Goal: Task Accomplishment & Management: Use online tool/utility

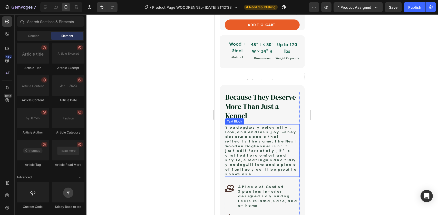
click at [256, 143] on p "Your dog gives you loyalty, love, and endless joy — they deserve a space that r…" at bounding box center [262, 150] width 74 height 51
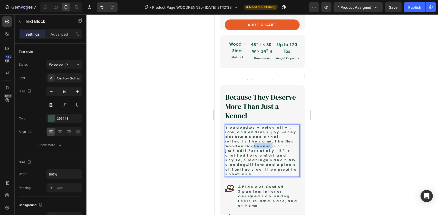
click at [256, 143] on p "Your dog gives you loyalty, love, and endless joy — they deserve a space that r…" at bounding box center [262, 150] width 74 height 51
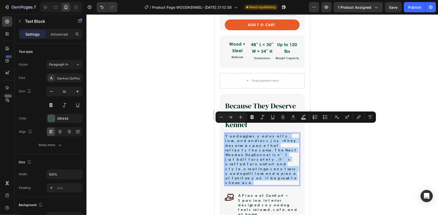
drag, startPoint x: 255, startPoint y: 159, endPoint x: 427, endPoint y: 142, distance: 172.4
click at [293, 101] on h2 "Because They Deserve More Than Just a Kennel" at bounding box center [261, 115] width 75 height 29
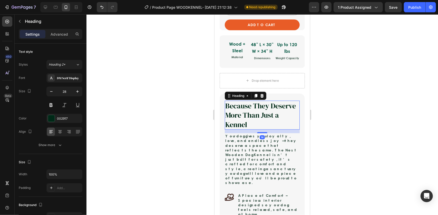
click at [293, 93] on div "Because They Deserve More Than Just a Kennel Heading 14 Your dog gives you loya…" at bounding box center [261, 188] width 85 height 190
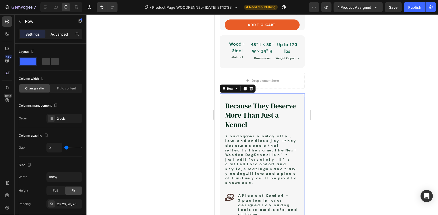
click at [52, 32] on p "Advanced" at bounding box center [59, 34] width 17 height 5
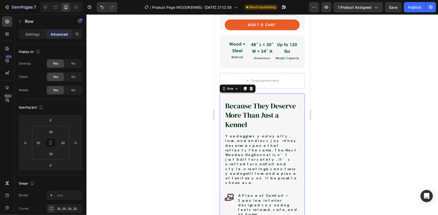
click at [226, 93] on div "Because They Deserve More Than Just a Kennel Heading Your dog gives you loyalty…" at bounding box center [261, 188] width 85 height 190
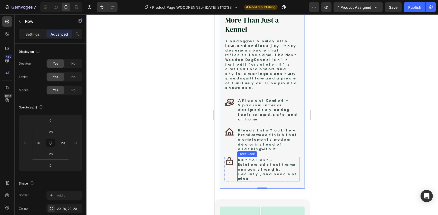
scroll to position [396, 0]
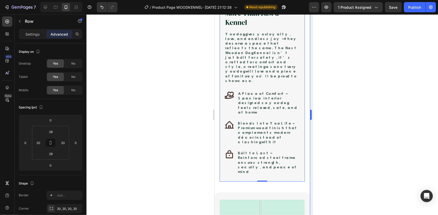
copy p "Your dog gives you loyalty, love, and endless joy — they deserve a space that r…"
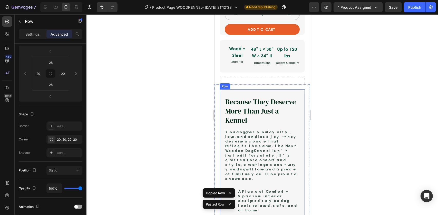
scroll to position [69, 0]
click at [289, 95] on div "Because They Deserve More Than Just a Kennel Heading Your dog gives you loyalty…" at bounding box center [261, 184] width 85 height 190
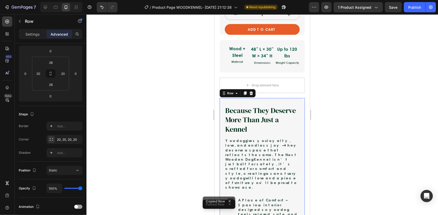
click at [289, 98] on div "Because They Deserve More Than Just a Kennel Heading Your dog gives you loyalty…" at bounding box center [261, 193] width 85 height 190
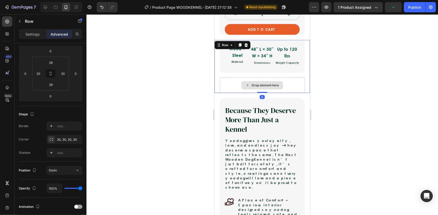
click at [293, 77] on div "Drop element here" at bounding box center [261, 84] width 85 height 15
click at [292, 77] on div "Drop element here" at bounding box center [261, 84] width 85 height 15
click at [294, 98] on div "Because They Deserve More Than Just a Kennel Heading Your dog gives you loyalty…" at bounding box center [261, 193] width 85 height 190
click at [277, 77] on div "Drop element here" at bounding box center [261, 84] width 85 height 15
click at [31, 36] on p "Settings" at bounding box center [32, 34] width 14 height 5
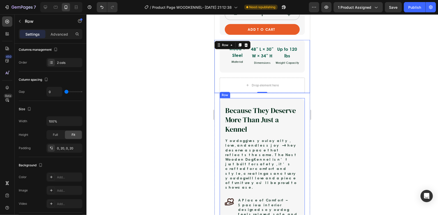
click at [227, 98] on div "Because They Deserve More Than Just a Kennel Heading Your dog gives you loyalty…" at bounding box center [261, 193] width 85 height 190
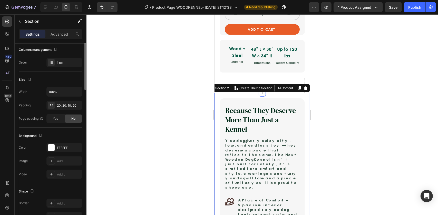
scroll to position [0, 0]
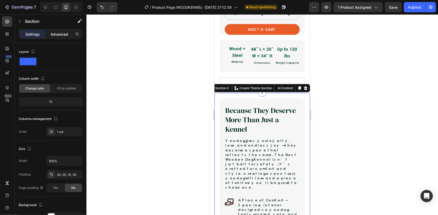
click at [62, 33] on p "Advanced" at bounding box center [59, 34] width 17 height 5
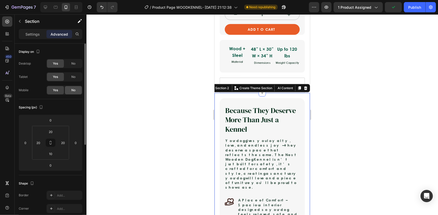
click at [71, 90] on span "No" at bounding box center [73, 90] width 4 height 5
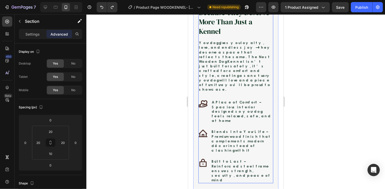
scroll to position [349, 0]
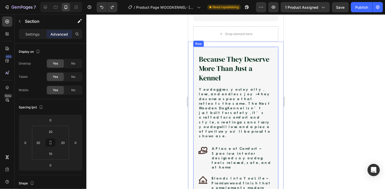
click at [272, 47] on div "Because They Deserve More Than Just a Kennel Heading Your dog gives you loyalty…" at bounding box center [235, 142] width 85 height 190
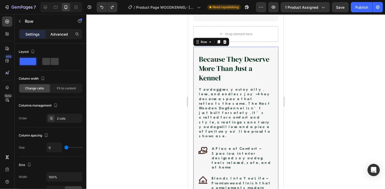
click at [56, 34] on p "Advanced" at bounding box center [59, 34] width 17 height 5
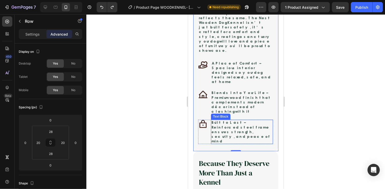
scroll to position [432, 0]
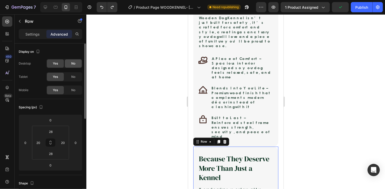
click at [70, 66] on div "No" at bounding box center [73, 63] width 17 height 8
click at [70, 79] on div "No" at bounding box center [73, 77] width 17 height 8
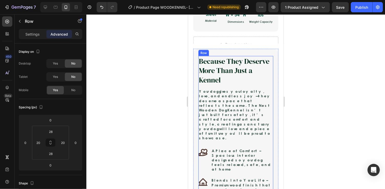
scroll to position [329, 0]
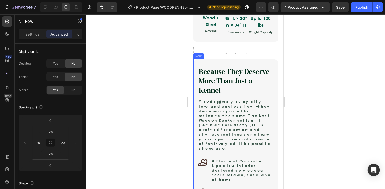
click at [263, 64] on div "Because They Deserve More Than Just a Kennel Heading Your dog gives you loyalty…" at bounding box center [235, 154] width 85 height 190
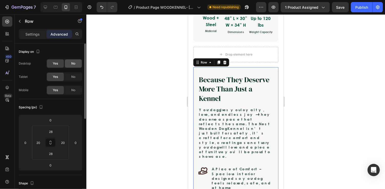
click at [69, 64] on div "No" at bounding box center [73, 63] width 17 height 8
click at [72, 77] on span "No" at bounding box center [73, 77] width 4 height 5
click at [53, 63] on span "Yes" at bounding box center [55, 63] width 5 height 5
click at [53, 76] on span "Yes" at bounding box center [55, 77] width 5 height 5
click at [73, 90] on span "No" at bounding box center [73, 90] width 4 height 5
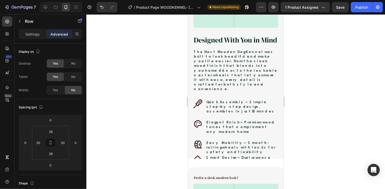
scroll to position [616, 0]
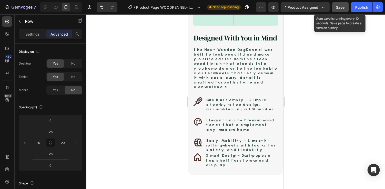
click at [337, 7] on span "Save" at bounding box center [340, 7] width 8 height 4
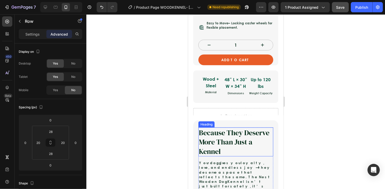
scroll to position [267, 0]
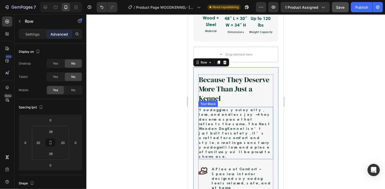
scroll to position [349, 0]
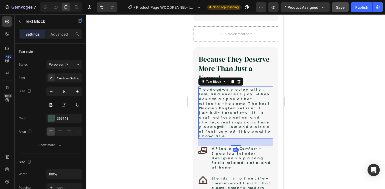
click at [237, 105] on p "Your dog gives you loyalty, love, and endless joy — they deserve a space that r…" at bounding box center [236, 112] width 74 height 51
click at [236, 106] on p "Your dog gives you loyalty, love, and endless joy — they deserve a space that r…" at bounding box center [236, 112] width 74 height 51
click at [218, 112] on p "Your dog gives you loyalty, love, and endless joy — they deserve a space that r…" at bounding box center [236, 112] width 74 height 51
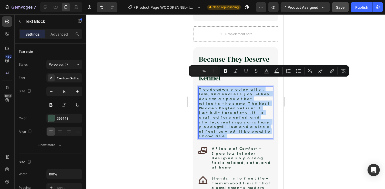
drag, startPoint x: 218, startPoint y: 112, endPoint x: 195, endPoint y: 82, distance: 37.6
click at [196, 83] on div "Because They Deserve More Than Just a Kennel Heading Your dog gives you loyalty…" at bounding box center [235, 142] width 85 height 190
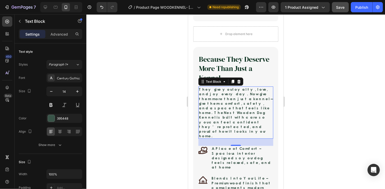
click at [346, 7] on button "Save" at bounding box center [340, 7] width 17 height 10
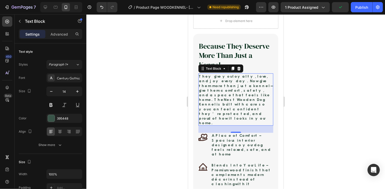
scroll to position [370, 0]
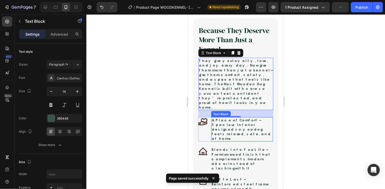
click at [226, 118] on p "A Place of Comfort – Spacious interior designed so your dog feels relaxed, safe…" at bounding box center [242, 129] width 61 height 23
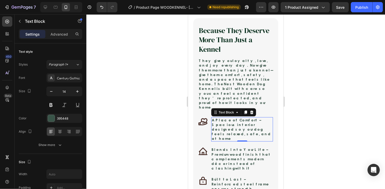
click at [238, 118] on p "A Place of Comfort – Spacious interior designed so your dog feels relaxed, safe…" at bounding box center [242, 129] width 61 height 23
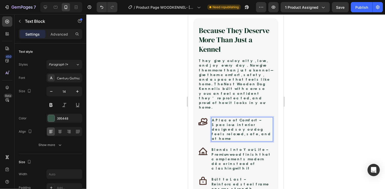
drag, startPoint x: 238, startPoint y: 114, endPoint x: 260, endPoint y: 115, distance: 22.3
click at [239, 118] on p "A Place of Comfort – Spacious interior designed so your dog feels relaxed, safe…" at bounding box center [242, 129] width 61 height 23
click at [268, 118] on p "A Place of Comfort – Spacious interior designed so your dog feels relaxed, safe…" at bounding box center [242, 129] width 61 height 23
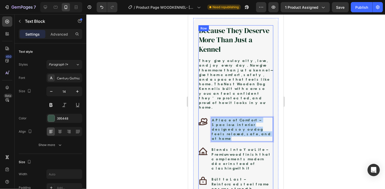
drag, startPoint x: 269, startPoint y: 116, endPoint x: 188, endPoint y: 95, distance: 83.1
click at [199, 94] on div "Because They Deserve More Than Just a Kennel Heading They give you loyalty, lov…" at bounding box center [235, 113] width 75 height 176
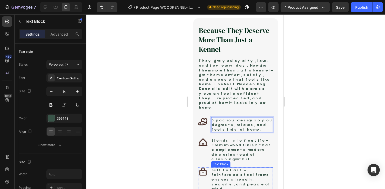
click at [223, 168] on p "Built to Last – Reinforced steel frame ensures strength, security, and peace of…" at bounding box center [241, 179] width 61 height 23
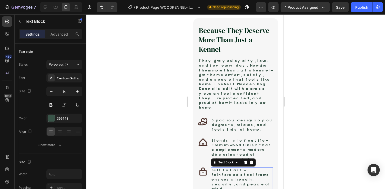
click at [223, 168] on p "Built to Last – Reinforced steel frame ensures strength, security, and peace of…" at bounding box center [241, 179] width 61 height 23
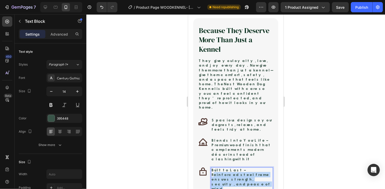
drag, startPoint x: 248, startPoint y: 157, endPoint x: 237, endPoint y: 151, distance: 12.6
click at [237, 168] on p "Built to Last – Reinforced steel frame ensures strength, security, and peace of…" at bounding box center [241, 179] width 61 height 23
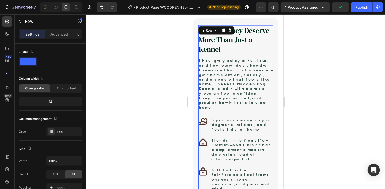
click at [241, 120] on div "Because They Deserve More Than Just a Kennel Heading They give you loyalty, lov…" at bounding box center [235, 108] width 75 height 167
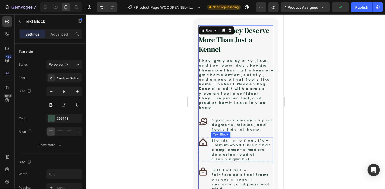
click at [246, 138] on p "Blends Into Your Life – Premium wood finish that complements modern décor inste…" at bounding box center [241, 149] width 61 height 23
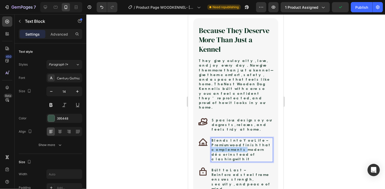
drag, startPoint x: 246, startPoint y: 131, endPoint x: 244, endPoint y: 139, distance: 8.4
click at [246, 138] on p "Blends Into Your Life – Premium wood finish that complements modern décor inste…" at bounding box center [241, 149] width 61 height 23
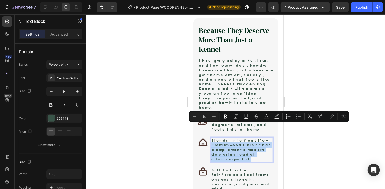
drag, startPoint x: 242, startPoint y: 141, endPoint x: 250, endPoint y: 124, distance: 18.6
click at [250, 138] on p "Blends Into Your Life – Premium wood finish that complements modern décor inste…" at bounding box center [241, 149] width 61 height 23
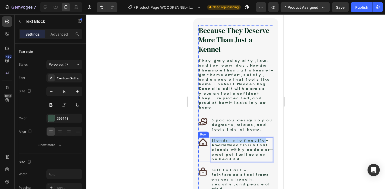
drag, startPoint x: 246, startPoint y: 125, endPoint x: 207, endPoint y: 124, distance: 39.0
click at [207, 138] on div "Icon Blends Into Your Life – A warm wood finish that blends with your décor—pro…" at bounding box center [235, 150] width 75 height 24
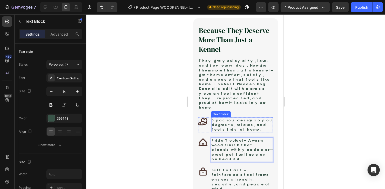
click at [223, 118] on p "Spacious design so your dog rests, relaxes, and feels truly at home." at bounding box center [242, 125] width 61 height 14
click at [238, 118] on p "Spacious design so your dog rests, relaxes, and feels truly at home." at bounding box center [242, 125] width 61 height 14
click at [212, 118] on p "Spacious design so your dog rests, relaxes, and feels truly at home." at bounding box center [242, 125] width 61 height 14
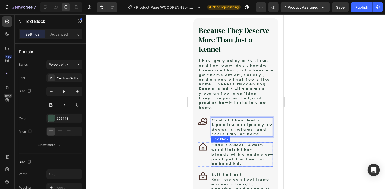
click at [237, 143] on p "Pride You Feel – A warm wood finish that blends with your décor—proof pet furni…" at bounding box center [241, 154] width 61 height 23
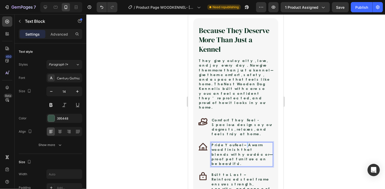
click at [238, 143] on p "Pride You Feel – A warm wood finish that blends with your décor—proof pet furni…" at bounding box center [241, 154] width 61 height 23
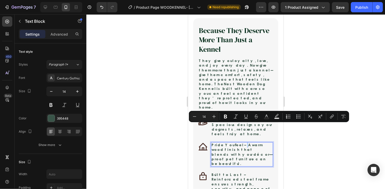
click at [238, 143] on p "Pride You Feel – A warm wood finish that blends with your décor—proof pet furni…" at bounding box center [241, 154] width 61 height 23
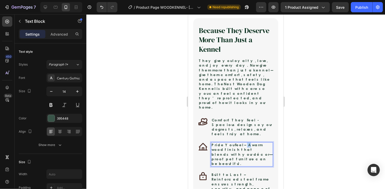
click at [237, 143] on p "Pride You Feel – A warm wood finish that blends with your décor—proof pet furni…" at bounding box center [241, 154] width 61 height 23
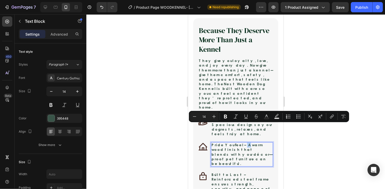
click at [237, 143] on p "Pride You Feel – A warm wood finish that blends with your décor—proof pet furni…" at bounding box center [241, 154] width 61 height 23
click at [236, 143] on p "Pride You Feel – A warm wood finish that blends with your décor—proof pet furni…" at bounding box center [241, 154] width 61 height 23
copy p "–"
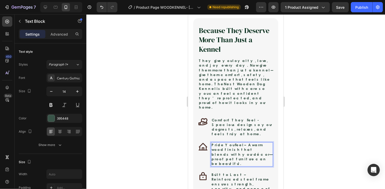
click at [241, 143] on p "Pride You Feel – A warm wood finish that blends with your décor—proof pet furni…" at bounding box center [241, 154] width 61 height 23
click at [215, 143] on p "Pride You Feel – A warm wood finish that blends with your décor—proof pet furni…" at bounding box center [241, 154] width 61 height 23
click at [267, 143] on p "Pride You Feel – A warm wood finish that blends with your décor proof pet furni…" at bounding box center [241, 154] width 61 height 23
click at [269, 142] on div "Pride You Feel – A warm wood finish that blends with your décor proof pet furni…" at bounding box center [242, 154] width 62 height 24
click at [227, 143] on p "Pride You Feel – A warm wood finish that blends with your décor. proof pet furn…" at bounding box center [241, 154] width 61 height 23
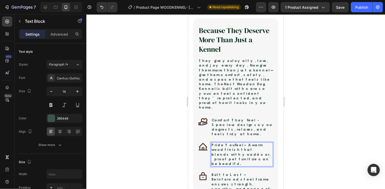
click at [230, 143] on p "Pride You Feel – A warm wood finish that blends with your décor. proof pet furn…" at bounding box center [241, 154] width 61 height 23
click at [227, 143] on p "Pride You Feel – A warm wood finish that blends with your décor. proof pet furn…" at bounding box center [241, 154] width 61 height 23
click at [226, 143] on p "Pride You Feel – A warm wood finish that blends with your décor. Proof pet furn…" at bounding box center [241, 154] width 61 height 23
click at [233, 143] on p "Pride You Feel – A warm wood finish that blends with your décor. Proof pet furn…" at bounding box center [241, 154] width 61 height 23
click at [234, 143] on p "Pride You Feel – A warm wood finish that blends with your décor. Proof pet furn…" at bounding box center [241, 154] width 61 height 23
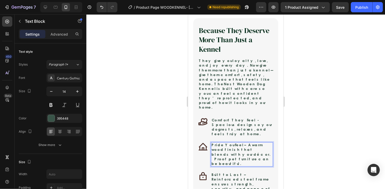
click at [236, 143] on p "Pride You Feel – A warm wood finish that blends with your décor. Proof pet furn…" at bounding box center [241, 154] width 61 height 23
click at [235, 143] on p "Pride You Feel – A warm wood finish that blends with your décor. Proof pet furn…" at bounding box center [241, 154] width 61 height 23
click at [239, 143] on p "Pride You Feel – A warm wood finish that blends with your décor. Proof pet furn…" at bounding box center [241, 154] width 61 height 23
click at [226, 143] on p "Pride You Feel – A warm wood finish that blends with your décor. Proof pet furn…" at bounding box center [241, 154] width 61 height 23
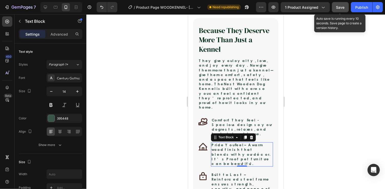
click at [348, 7] on button "Save" at bounding box center [340, 7] width 17 height 10
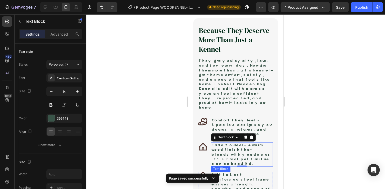
click at [240, 173] on p "Built to Last – Reinforced steel frame ensures strength, security, and peace of…" at bounding box center [241, 184] width 61 height 23
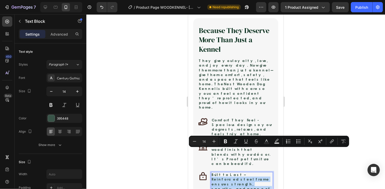
drag, startPoint x: 251, startPoint y: 159, endPoint x: 235, endPoint y: 151, distance: 18.1
click at [235, 173] on p "Built to Last – Reinforced steel frame ensures strength, security, and peace of…" at bounding box center [241, 184] width 61 height 23
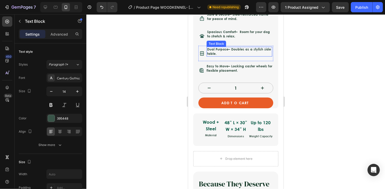
scroll to position [226, 0]
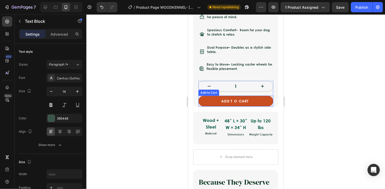
click at [206, 96] on button "ADD TO CART" at bounding box center [235, 101] width 75 height 11
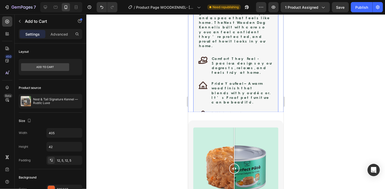
scroll to position [411, 0]
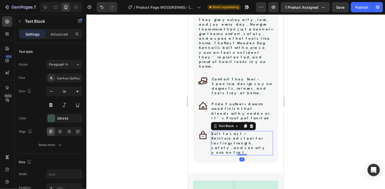
click at [240, 132] on p "Built to Last – Reinforced steel for lasting strength, safety, and security you…" at bounding box center [241, 143] width 61 height 23
click at [220, 132] on p "Built to Last – Reinforced steel for lasting strength, safety, and security you…" at bounding box center [241, 143] width 61 height 23
click at [231, 132] on p "Built to Last – Reinforced steel for lasting strength, safety, and security you…" at bounding box center [241, 143] width 61 height 23
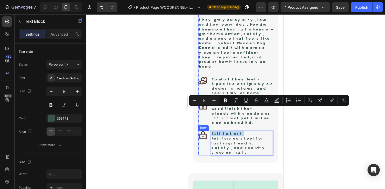
drag, startPoint x: 231, startPoint y: 110, endPoint x: 208, endPoint y: 112, distance: 23.4
click at [208, 131] on div "Icon Built to Last – Reinforced steel for lasting strength, safety, and securit…" at bounding box center [235, 143] width 75 height 24
click at [224, 102] on icon "Editor contextual toolbar" at bounding box center [225, 101] width 3 height 4
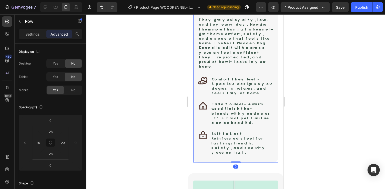
click at [215, 123] on div "Because They Deserve More Than Just a Kennel Heading They give you loyalty, lov…" at bounding box center [235, 70] width 85 height 186
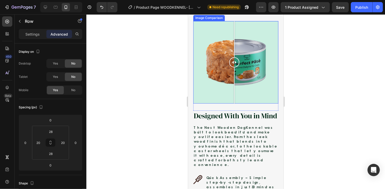
scroll to position [555, 0]
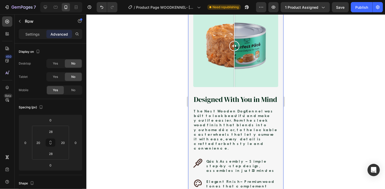
click at [193, 90] on div "Image Comparison Row Image Designed With You in Mind Heading The Nest Wooden Do…" at bounding box center [235, 116] width 95 height 239
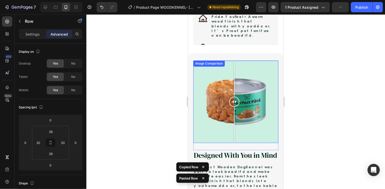
scroll to position [493, 0]
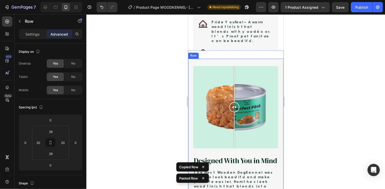
click at [191, 89] on div "Image Comparison Row Image Designed With You in Mind Heading The Nest Wooden Do…" at bounding box center [235, 178] width 95 height 239
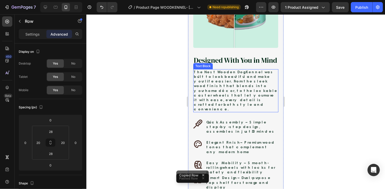
scroll to position [637, 0]
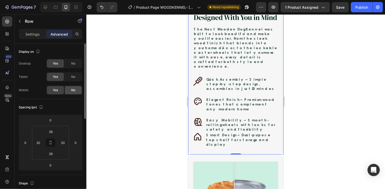
click at [73, 89] on span "No" at bounding box center [73, 90] width 4 height 5
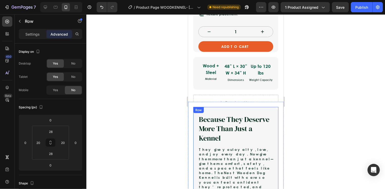
scroll to position [280, 0]
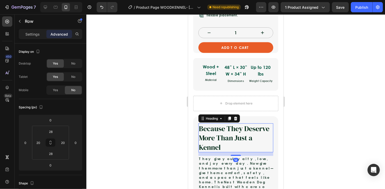
click at [198, 123] on h2 "Because They Deserve More Than Just a Kennel" at bounding box center [235, 137] width 75 height 29
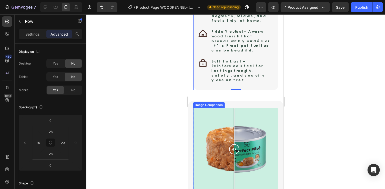
scroll to position [485, 0]
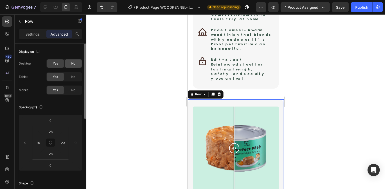
click at [70, 64] on div "No" at bounding box center [73, 63] width 17 height 8
click at [74, 79] on span "No" at bounding box center [73, 77] width 4 height 5
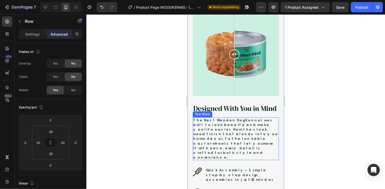
scroll to position [506, 0]
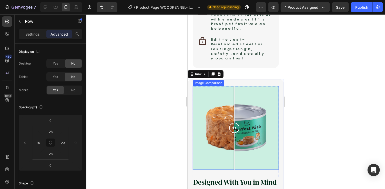
click at [237, 86] on div at bounding box center [234, 128] width 10 height 84
click at [222, 86] on div at bounding box center [236, 128] width 86 height 84
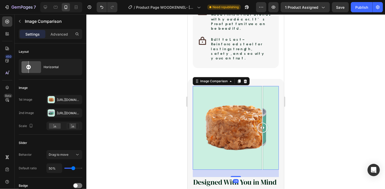
click at [262, 86] on div at bounding box center [236, 128] width 86 height 84
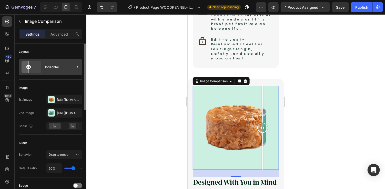
click at [38, 71] on icon at bounding box center [31, 67] width 24 height 14
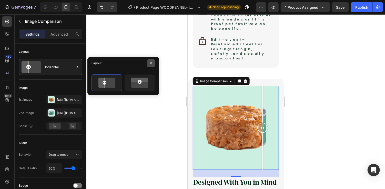
click at [152, 62] on icon "button" at bounding box center [151, 63] width 4 height 4
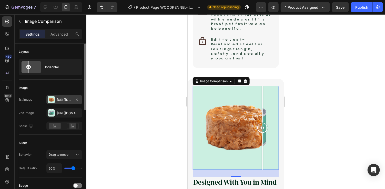
scroll to position [41, 0]
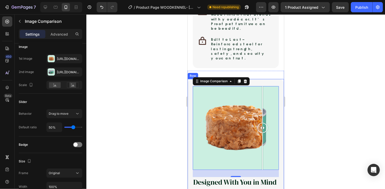
click at [205, 86] on div at bounding box center [236, 128] width 86 height 84
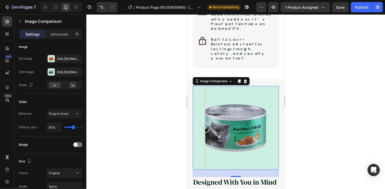
click at [196, 86] on div at bounding box center [236, 128] width 86 height 84
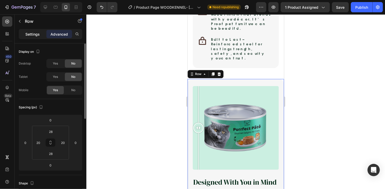
click at [39, 35] on div "Settings" at bounding box center [33, 34] width 26 height 8
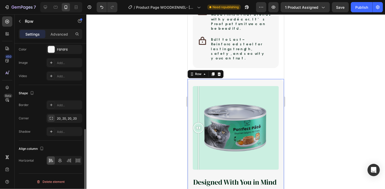
scroll to position [184, 0]
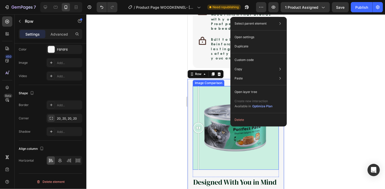
click at [219, 101] on div at bounding box center [236, 128] width 86 height 84
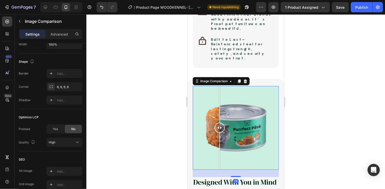
scroll to position [0, 0]
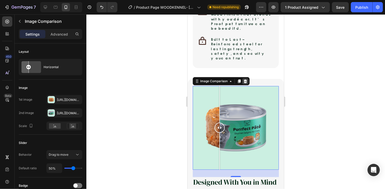
click at [246, 79] on icon at bounding box center [245, 81] width 3 height 4
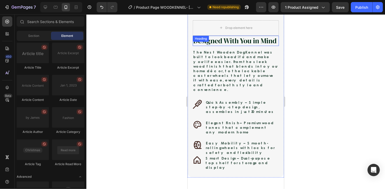
scroll to position [526, 0]
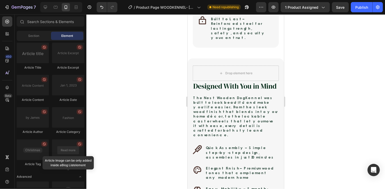
click at [96, 97] on div at bounding box center [235, 101] width 299 height 175
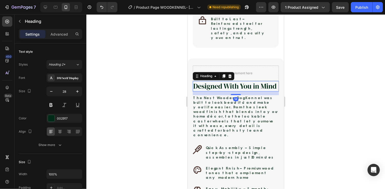
click at [213, 81] on h2 "Designed With You in Mind" at bounding box center [236, 86] width 86 height 10
click at [226, 95] on p "The Nest Wooden Dog Kennel was built to look beautiful and make your life easie…" at bounding box center [235, 116] width 85 height 42
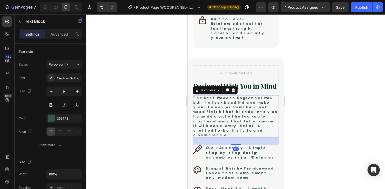
click at [226, 95] on p "The Nest Wooden Dog Kennel was built to look beautiful and make your life easie…" at bounding box center [235, 116] width 85 height 42
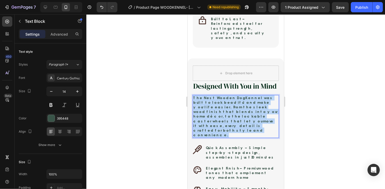
drag, startPoint x: 251, startPoint y: 99, endPoint x: 172, endPoint y: 66, distance: 85.7
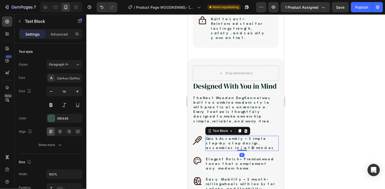
click at [226, 136] on p "Quick Assembly – Simple step-by-step design, assembles in just 30 minutes" at bounding box center [242, 143] width 72 height 14
click at [228, 136] on p "Quick Assembly – Simple step-by-step design, assembles in just 30 minutes" at bounding box center [242, 143] width 72 height 14
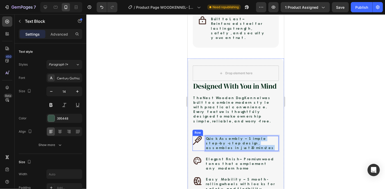
drag, startPoint x: 272, startPoint y: 114, endPoint x: 192, endPoint y: 110, distance: 80.4
click at [192, 136] on div "Icon Quick Assembly – Simple step-by-step design, assembles in just 30 minutes …" at bounding box center [235, 143] width 86 height 15
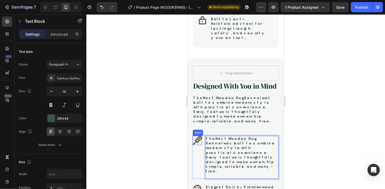
drag, startPoint x: 227, startPoint y: 133, endPoint x: 194, endPoint y: 112, distance: 38.8
click at [194, 136] on div "Icon The Nest Wooden Dog Kennel was built to combine modern style with practica…" at bounding box center [235, 157] width 86 height 43
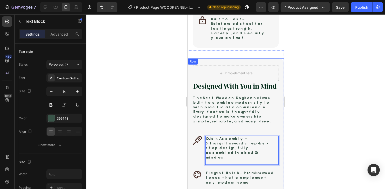
click at [212, 128] on div "Designed With You in Mind Heading The Nest Wooden Dog Kennel was built to combi…" at bounding box center [236, 151] width 86 height 140
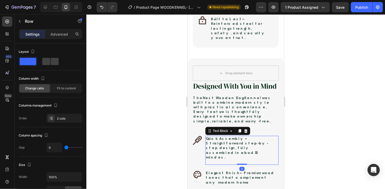
click at [209, 159] on p "Rich Text Editor. Editing area: main" at bounding box center [242, 161] width 72 height 5
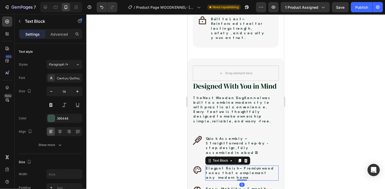
click at [243, 165] on div "Elegant Finish – Premium wood tones that complement any modern home Text Block 0" at bounding box center [241, 172] width 73 height 15
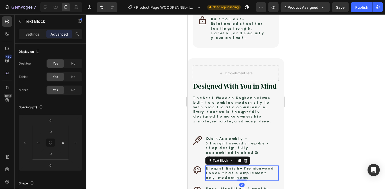
click at [243, 179] on div at bounding box center [242, 179] width 10 height 1
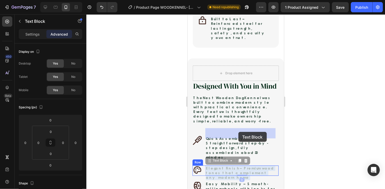
drag, startPoint x: 262, startPoint y: 133, endPoint x: 238, endPoint y: 132, distance: 23.4
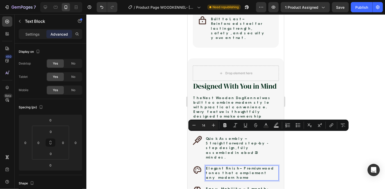
click at [271, 166] on p "Elegant Finish – Premium wood tones that complement any modern home" at bounding box center [242, 173] width 72 height 14
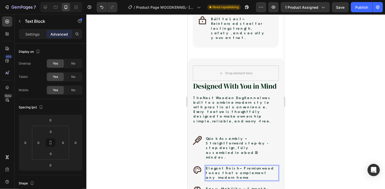
drag, startPoint x: 271, startPoint y: 136, endPoint x: 200, endPoint y: 129, distance: 71.1
click at [202, 165] on div "Icon Elegant Finish – Premium wood tones that complement any modern home Text B…" at bounding box center [235, 172] width 86 height 15
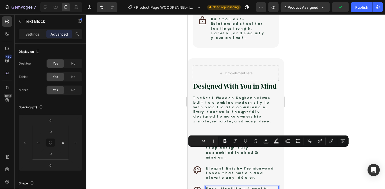
drag, startPoint x: 267, startPoint y: 151, endPoint x: 262, endPoint y: 149, distance: 4.7
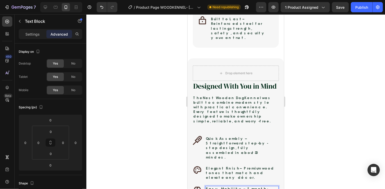
drag, startPoint x: 258, startPoint y: 149, endPoint x: 195, endPoint y: 142, distance: 64.0
drag, startPoint x: 267, startPoint y: 149, endPoint x: 174, endPoint y: 139, distance: 93.4
copy p "Easy Mobility – Smooth-rolling wheels with locks for safety and flexibility"
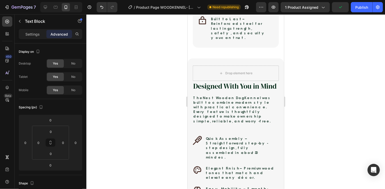
drag, startPoint x: 244, startPoint y: 158, endPoint x: 191, endPoint y: 151, distance: 52.9
drag, startPoint x: 221, startPoint y: 174, endPoint x: 197, endPoint y: 149, distance: 34.1
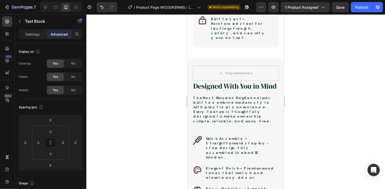
drag, startPoint x: 241, startPoint y: 153, endPoint x: 242, endPoint y: 156, distance: 3.1
type input "12"
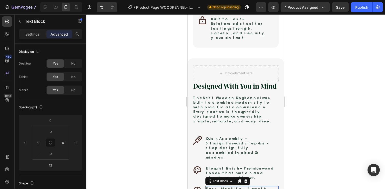
click at [257, 165] on div "Elegant Finish – Premium wood tones that match and elevate any décor." at bounding box center [241, 172] width 73 height 15
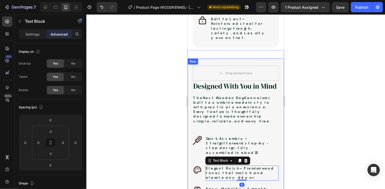
click at [233, 142] on div "Designed With You in Mind Heading The Nest Wooden Dog Kennel was built to combi…" at bounding box center [236, 150] width 86 height 138
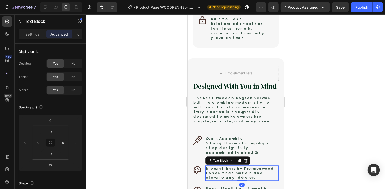
click at [243, 166] on p "Elegant Finish – Premium wood tones that match and elevate any décor." at bounding box center [242, 173] width 72 height 14
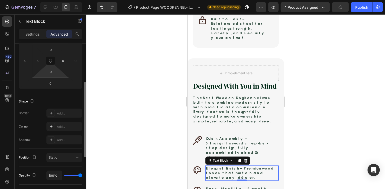
scroll to position [0, 0]
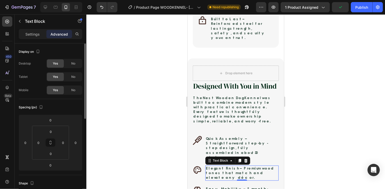
click at [33, 40] on div "Settings Advanced" at bounding box center [51, 36] width 72 height 15
click at [40, 37] on div "Settings" at bounding box center [33, 34] width 26 height 8
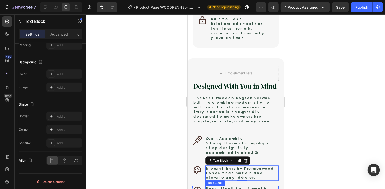
scroll to position [143, 0]
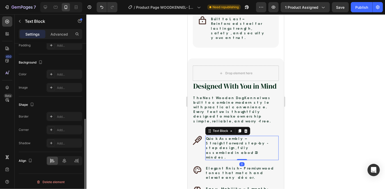
click at [235, 136] on p "Quick Assembly – Straightforward step-by-step design, fully assembled in about …" at bounding box center [242, 147] width 72 height 23
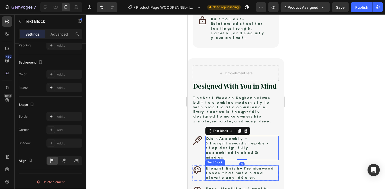
click at [231, 138] on div "Designed With You in Mind Heading The Nest Wooden Dog Kennel was built to combi…" at bounding box center [236, 150] width 86 height 138
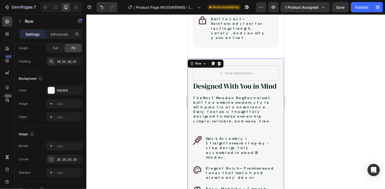
scroll to position [0, 0]
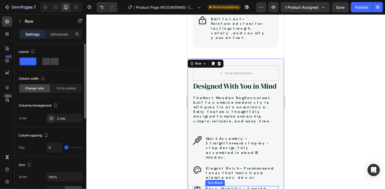
click at [224, 186] on strong "Easy Mobility" at bounding box center [225, 188] width 38 height 5
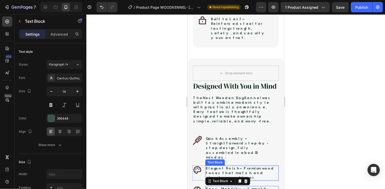
click at [255, 166] on p "Elegant Finish – Premium wood tones that match and elevate any décor." at bounding box center [242, 173] width 72 height 14
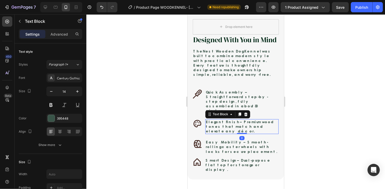
scroll to position [547, 0]
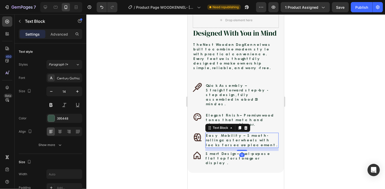
click at [222, 133] on strong "Easy Mobility" at bounding box center [225, 135] width 38 height 5
click at [260, 116] on p "Elegant Finish – Premium wood tones that match and elevate any décor." at bounding box center [242, 120] width 72 height 14
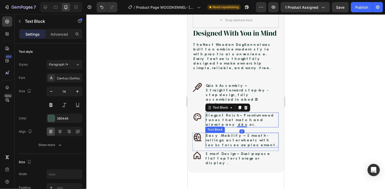
click at [249, 133] on div "Easy Mobility – Smooth-rolling caster wheels with locks for secure placement." at bounding box center [241, 140] width 73 height 15
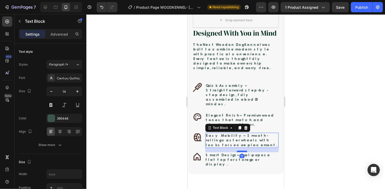
click at [242, 151] on div at bounding box center [242, 152] width 10 height 2
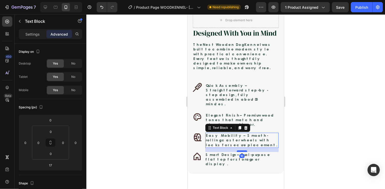
click at [241, 150] on div at bounding box center [242, 151] width 10 height 2
type input "16"
click at [294, 135] on div at bounding box center [235, 101] width 299 height 175
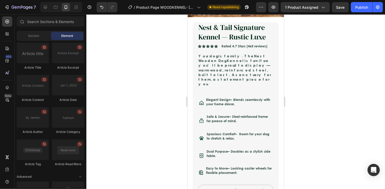
scroll to position [116, 0]
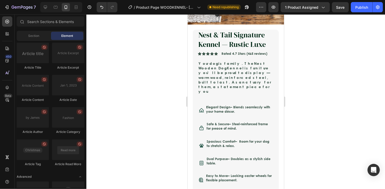
click at [88, 117] on div at bounding box center [235, 101] width 299 height 175
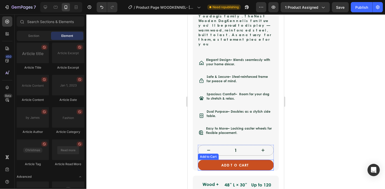
scroll to position [95, 0]
